Goal: Complete application form: Complete application form

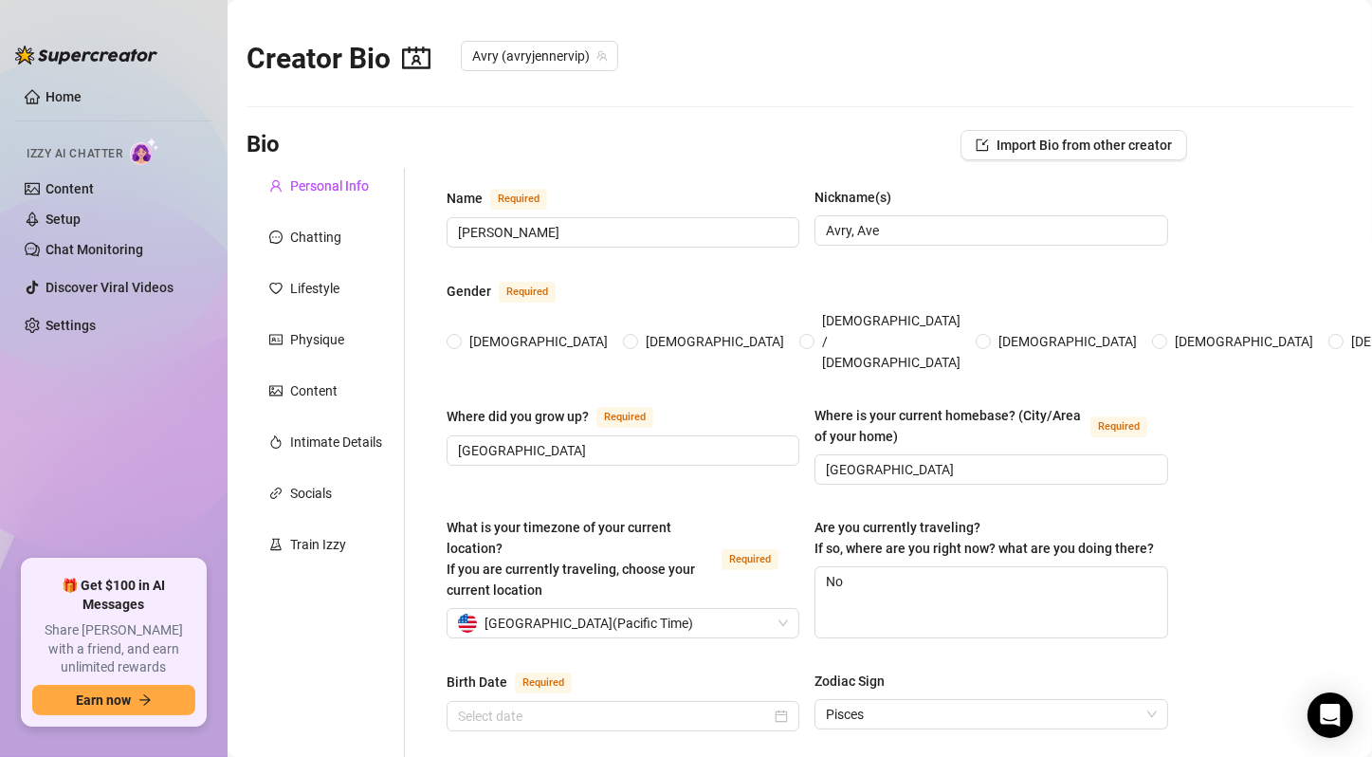
radio input "true"
type input "[DATE]"
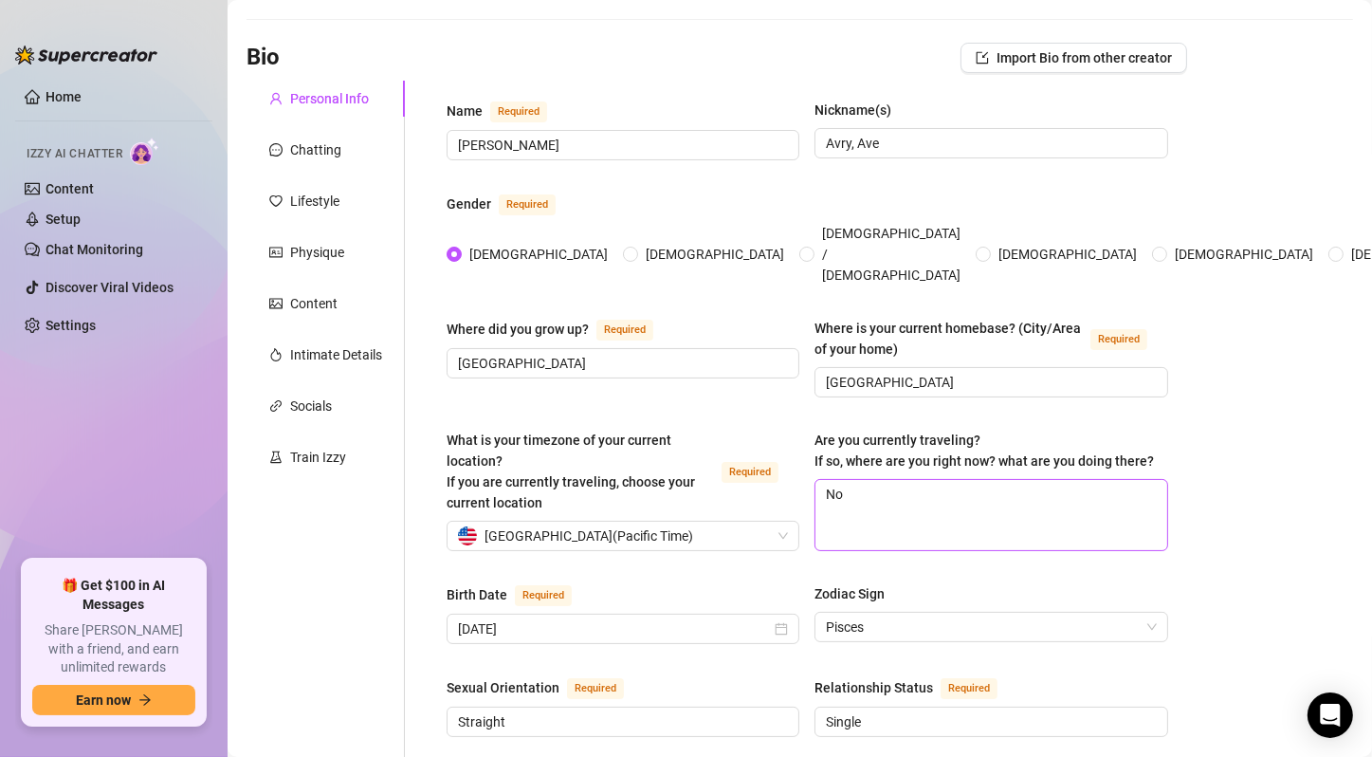
scroll to position [95, 0]
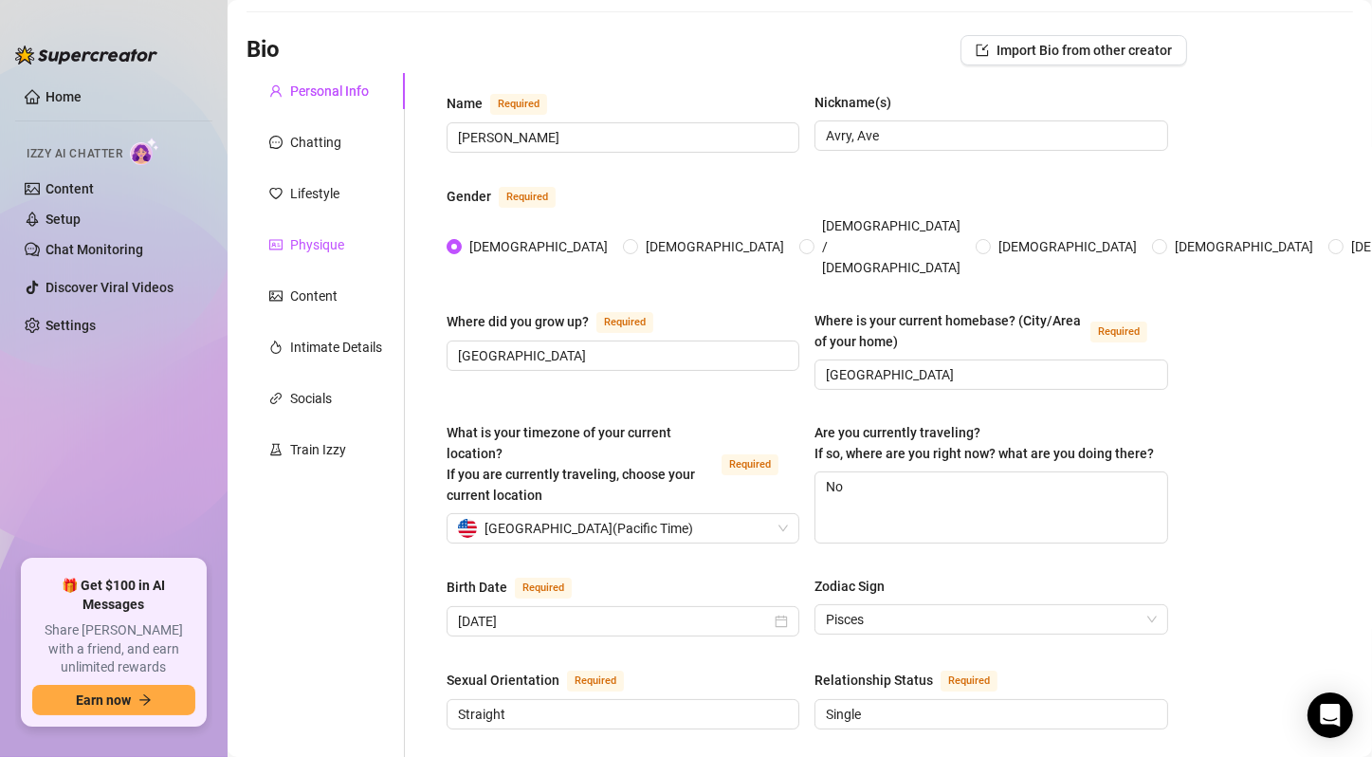
click at [335, 247] on div "Physique" at bounding box center [317, 244] width 54 height 21
